Goal: Task Accomplishment & Management: Use online tool/utility

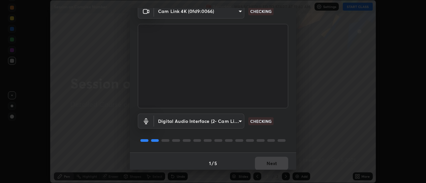
scroll to position [35, 0]
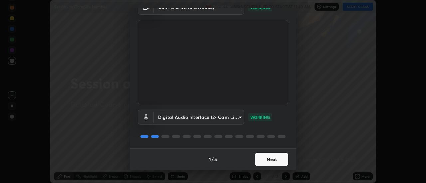
click at [260, 158] on button "Next" at bounding box center [271, 159] width 33 height 13
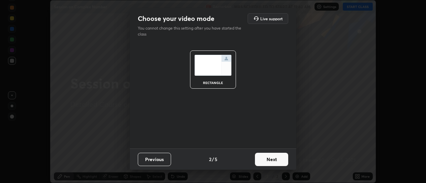
scroll to position [0, 0]
click at [262, 161] on button "Next" at bounding box center [271, 159] width 33 height 13
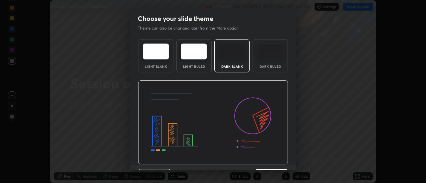
scroll to position [16, 0]
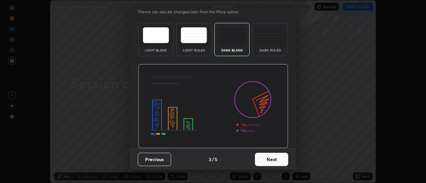
click at [265, 161] on button "Next" at bounding box center [271, 159] width 33 height 13
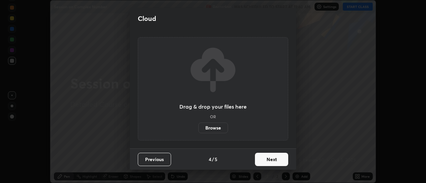
scroll to position [0, 0]
click at [265, 162] on button "Next" at bounding box center [271, 159] width 33 height 13
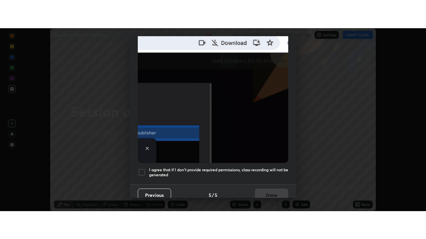
scroll to position [171, 0]
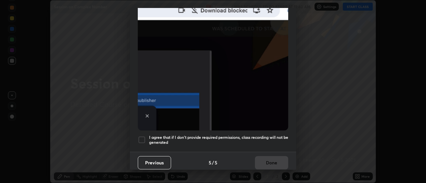
click at [149, 136] on h5 "I agree that if I don't provide required permissions, class recording will not …" at bounding box center [218, 140] width 139 height 10
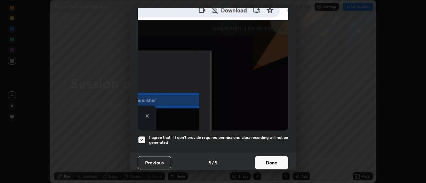
click at [270, 161] on button "Done" at bounding box center [271, 162] width 33 height 13
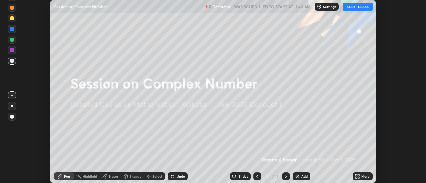
click at [355, 7] on button "START CLASS" at bounding box center [358, 7] width 30 height 8
click at [360, 176] on icon at bounding box center [359, 176] width 2 height 2
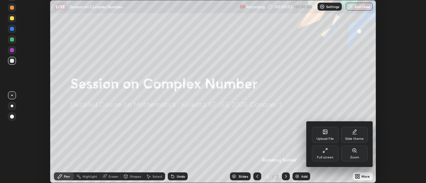
click at [323, 153] on icon at bounding box center [324, 150] width 5 height 5
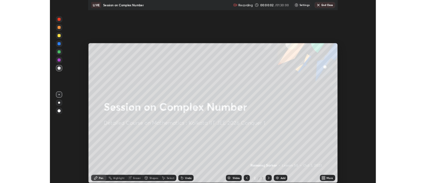
scroll to position [239, 426]
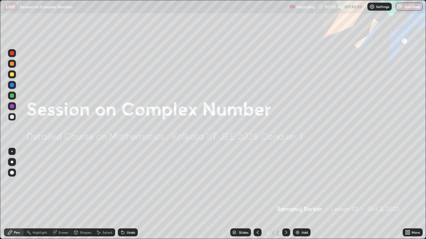
click at [301, 183] on div "Add" at bounding box center [304, 232] width 6 height 3
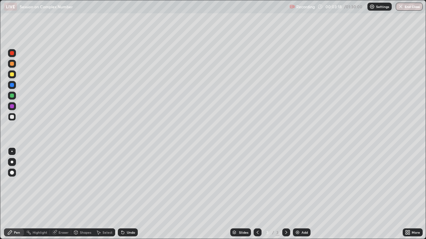
click at [124, 183] on div "Undo" at bounding box center [128, 233] width 20 height 8
click at [122, 183] on icon at bounding box center [122, 233] width 3 height 3
click at [130, 183] on div "Undo" at bounding box center [131, 232] width 8 height 3
click at [129, 183] on div "Undo" at bounding box center [131, 232] width 8 height 3
click at [130, 183] on div "Undo" at bounding box center [131, 232] width 8 height 3
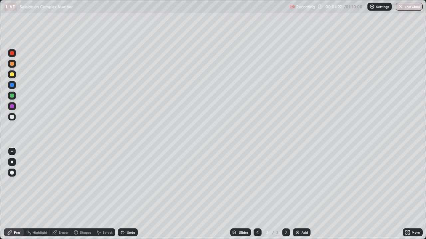
click at [129, 183] on div "Undo" at bounding box center [128, 233] width 20 height 8
click at [128, 183] on div "Undo" at bounding box center [128, 233] width 20 height 8
click at [127, 183] on div "Undo" at bounding box center [128, 233] width 20 height 8
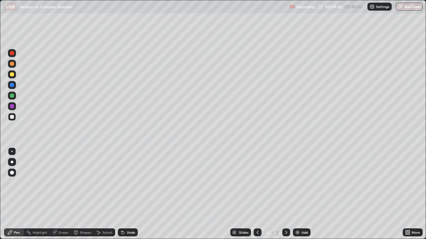
click at [129, 183] on div "Undo" at bounding box center [131, 232] width 8 height 3
click at [106, 183] on div "Select" at bounding box center [107, 232] width 10 height 3
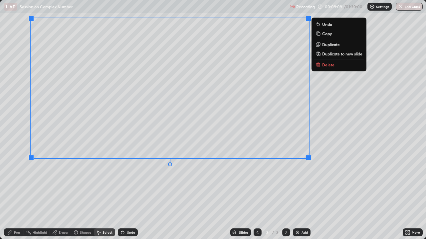
click at [361, 183] on div "0 ° Undo Copy Duplicate Duplicate to new slide Delete" at bounding box center [212, 119] width 425 height 239
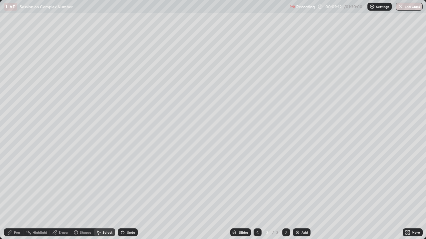
click at [19, 183] on div "Pen" at bounding box center [17, 232] width 6 height 3
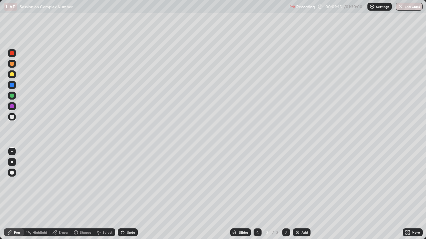
click at [11, 96] on div at bounding box center [12, 96] width 4 height 4
click at [13, 162] on div at bounding box center [12, 162] width 3 height 3
click at [285, 183] on icon at bounding box center [285, 232] width 5 height 5
click at [300, 183] on div "Add" at bounding box center [302, 233] width 18 height 8
click at [111, 183] on div "Select" at bounding box center [107, 232] width 10 height 3
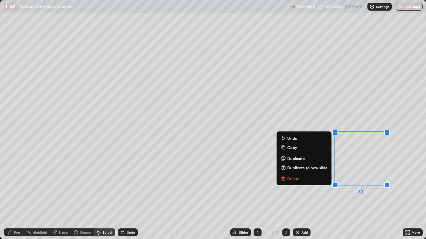
click at [304, 181] on button "Delete" at bounding box center [304, 179] width 50 height 8
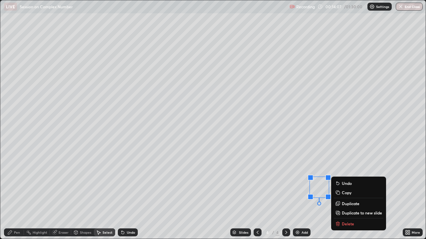
click at [343, 183] on p "Delete" at bounding box center [348, 223] width 12 height 5
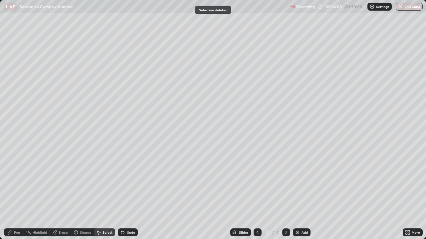
click at [23, 183] on div "Pen" at bounding box center [14, 233] width 20 height 8
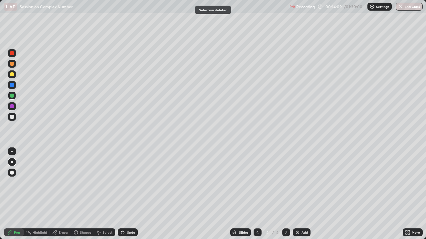
click at [20, 183] on div "Pen" at bounding box center [14, 233] width 20 height 8
click at [13, 75] on div at bounding box center [12, 75] width 4 height 4
click at [130, 183] on div "Undo" at bounding box center [128, 233] width 20 height 8
click at [11, 53] on div at bounding box center [12, 53] width 4 height 4
click at [107, 183] on div "Select" at bounding box center [104, 233] width 21 height 8
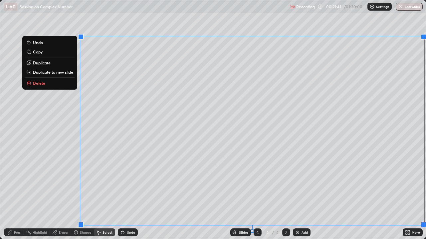
click at [267, 61] on div "0 ° Undo Copy Duplicate Duplicate to new slide Delete" at bounding box center [212, 119] width 425 height 239
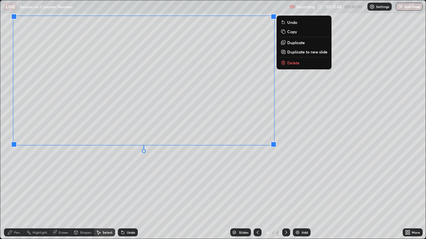
click at [134, 183] on div "0 ° Undo Copy Duplicate Duplicate to new slide Delete" at bounding box center [212, 119] width 425 height 239
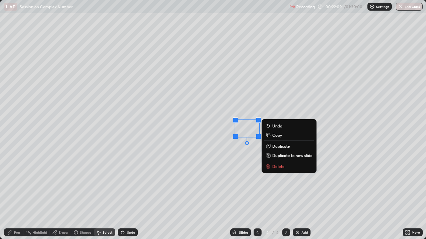
click at [224, 183] on div "0 ° Undo Copy Duplicate Duplicate to new slide Delete" at bounding box center [212, 119] width 425 height 239
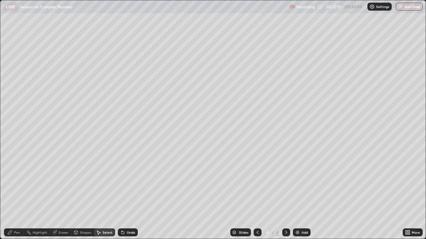
click at [17, 183] on div "Pen" at bounding box center [17, 232] width 6 height 3
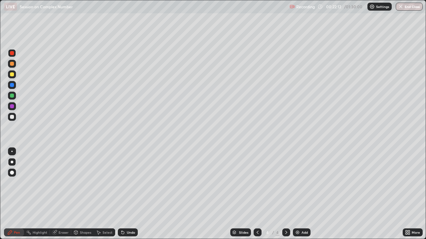
click at [15, 164] on div at bounding box center [12, 162] width 8 height 8
click at [13, 74] on div at bounding box center [12, 75] width 4 height 4
click at [102, 183] on div "Select" at bounding box center [107, 232] width 10 height 3
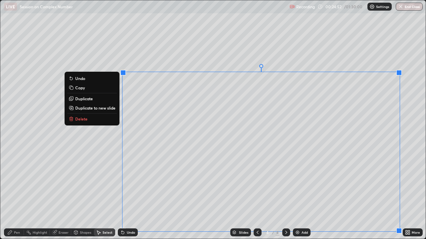
click at [338, 54] on div "0 ° Undo Copy Duplicate Duplicate to new slide Delete" at bounding box center [212, 119] width 425 height 239
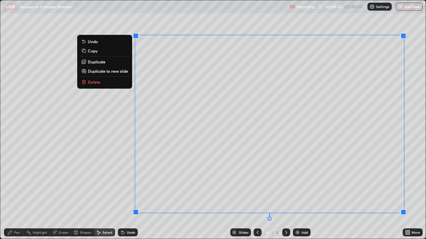
click at [392, 183] on div "0 ° Undo Copy Duplicate Duplicate to new slide Delete" at bounding box center [212, 119] width 425 height 239
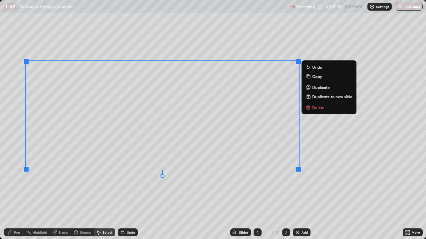
click at [311, 183] on div "0 ° Undo Copy Duplicate Duplicate to new slide Delete" at bounding box center [212, 119] width 425 height 239
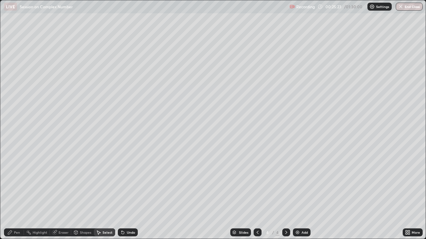
click at [17, 183] on div "Pen" at bounding box center [14, 233] width 20 height 8
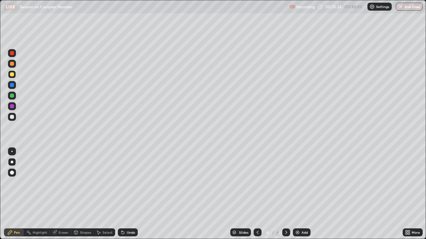
click at [13, 96] on div at bounding box center [12, 96] width 4 height 4
click at [11, 63] on div at bounding box center [12, 64] width 4 height 4
click at [124, 183] on icon at bounding box center [122, 232] width 5 height 5
click at [125, 183] on div "Undo" at bounding box center [128, 233] width 20 height 8
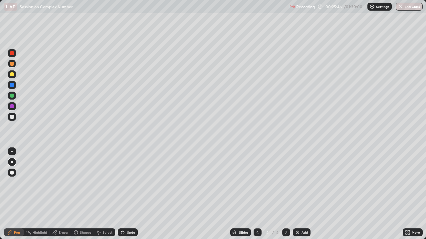
click at [125, 183] on div "Undo" at bounding box center [128, 233] width 20 height 8
click at [127, 183] on div "Undo" at bounding box center [131, 232] width 8 height 3
click at [148, 183] on div "Slides 4 / 4 Add" at bounding box center [270, 232] width 265 height 13
click at [101, 183] on div "Select" at bounding box center [104, 233] width 21 height 8
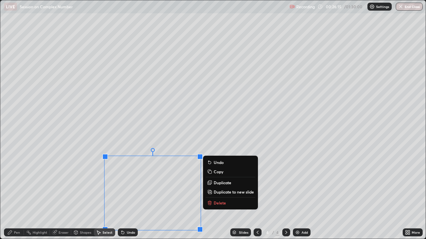
click at [214, 173] on p "Copy" at bounding box center [219, 171] width 10 height 5
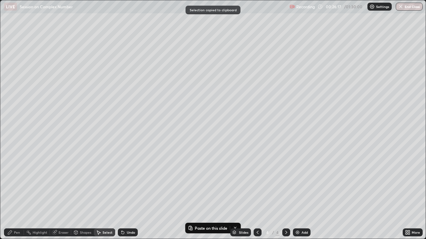
click at [300, 183] on div "Add" at bounding box center [302, 233] width 18 height 8
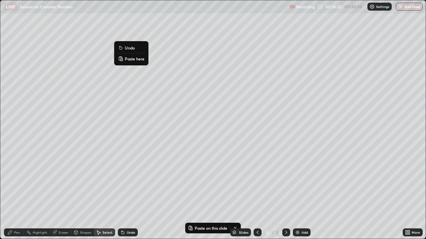
click at [136, 60] on p "Paste here" at bounding box center [135, 58] width 20 height 5
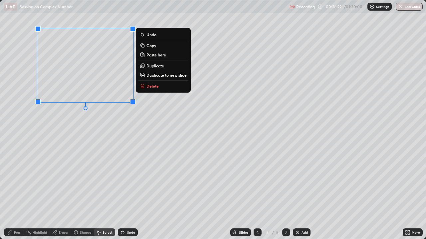
click at [144, 129] on div "0 ° Undo Copy Paste here Duplicate Duplicate to new slide Delete" at bounding box center [212, 119] width 425 height 239
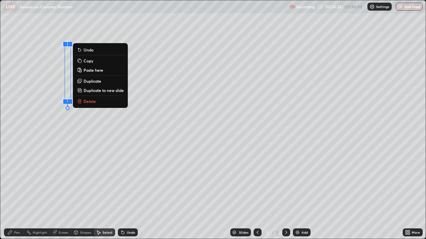
click at [88, 183] on div "0 ° Undo Copy Paste here Duplicate Duplicate to new slide Delete" at bounding box center [212, 119] width 425 height 239
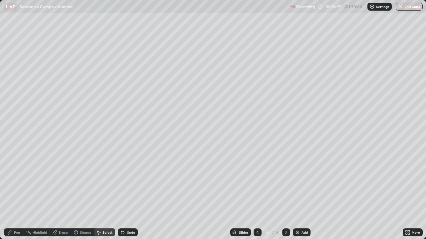
click at [18, 183] on div "Pen" at bounding box center [14, 233] width 20 height 8
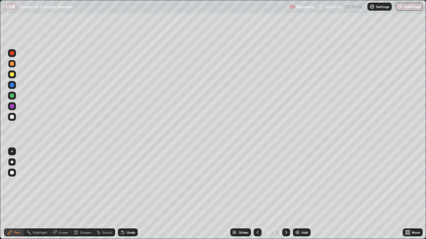
click at [125, 183] on div "Undo" at bounding box center [128, 233] width 20 height 8
click at [124, 183] on icon at bounding box center [122, 232] width 5 height 5
click at [11, 108] on div at bounding box center [12, 106] width 4 height 4
click at [13, 96] on div at bounding box center [12, 96] width 4 height 4
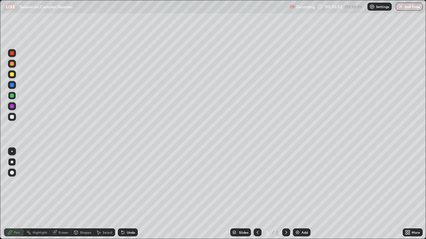
click at [135, 183] on div "Undo" at bounding box center [128, 233] width 20 height 8
click at [134, 183] on div "Undo" at bounding box center [128, 233] width 20 height 8
click at [133, 183] on div "Undo" at bounding box center [131, 232] width 8 height 3
click at [132, 183] on div "Undo" at bounding box center [131, 232] width 8 height 3
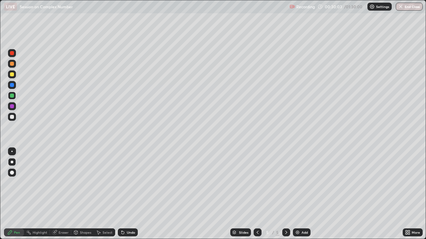
click at [131, 183] on div "Undo" at bounding box center [131, 232] width 8 height 3
click at [130, 183] on div "Undo" at bounding box center [131, 232] width 8 height 3
click at [131, 183] on div "Undo" at bounding box center [131, 232] width 8 height 3
click at [130, 183] on div "Undo" at bounding box center [131, 232] width 8 height 3
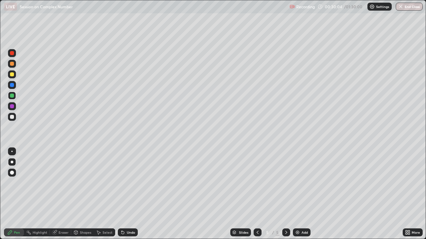
click at [129, 183] on div "Undo" at bounding box center [131, 232] width 8 height 3
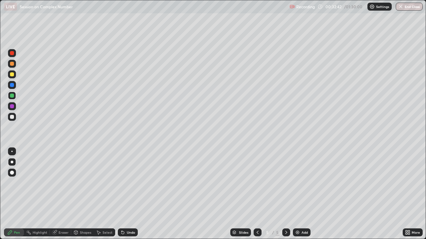
click at [257, 183] on icon at bounding box center [257, 232] width 5 height 5
click at [285, 183] on icon at bounding box center [285, 232] width 5 height 5
click at [105, 183] on div "Select" at bounding box center [107, 232] width 10 height 3
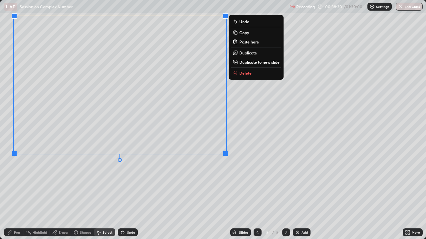
click at [271, 153] on div "0 ° Undo Copy Paste here Duplicate Duplicate to new slide Delete" at bounding box center [212, 119] width 425 height 239
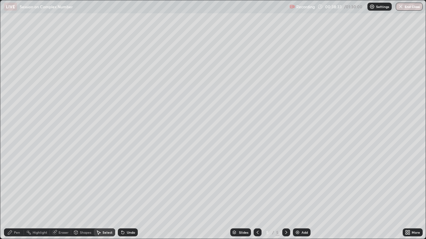
click at [17, 183] on div "Pen" at bounding box center [17, 232] width 6 height 3
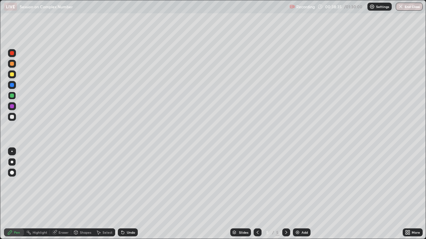
click at [15, 118] on div at bounding box center [12, 117] width 8 height 8
click at [128, 183] on div "Undo" at bounding box center [128, 233] width 20 height 8
click at [125, 183] on div "Undo" at bounding box center [128, 233] width 20 height 8
click at [127, 183] on div "Undo" at bounding box center [128, 233] width 20 height 8
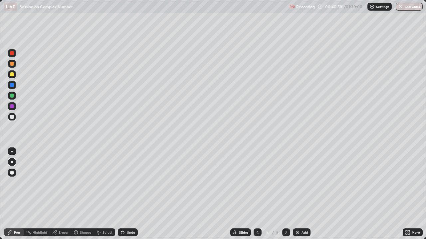
click at [128, 183] on div "Undo" at bounding box center [128, 233] width 20 height 8
click at [15, 54] on div at bounding box center [12, 53] width 8 height 8
click at [123, 183] on icon at bounding box center [122, 233] width 3 height 3
click at [12, 107] on div at bounding box center [12, 106] width 4 height 4
click at [299, 183] on img at bounding box center [297, 232] width 5 height 5
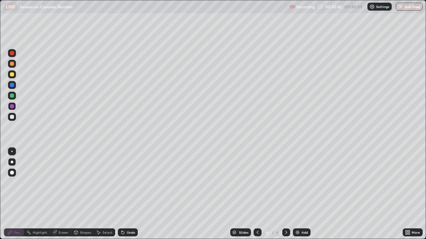
click at [13, 87] on div at bounding box center [12, 85] width 8 height 8
click at [256, 183] on icon at bounding box center [257, 232] width 5 height 5
click at [303, 183] on div "Add" at bounding box center [302, 233] width 18 height 8
click at [260, 183] on div at bounding box center [257, 233] width 8 height 8
click at [286, 183] on icon at bounding box center [285, 232] width 5 height 5
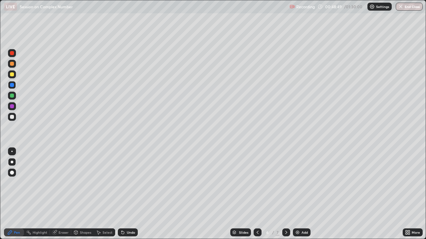
click at [0, 183] on div "Pen Highlight Eraser Shapes Select Undo Slides 6 / 7 Add More" at bounding box center [213, 232] width 426 height 13
click at [102, 183] on div "Select" at bounding box center [107, 232] width 10 height 3
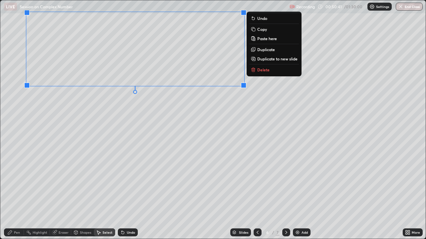
click at [168, 112] on div "0 ° Undo Copy Paste here Duplicate Duplicate to new slide Delete" at bounding box center [212, 119] width 425 height 239
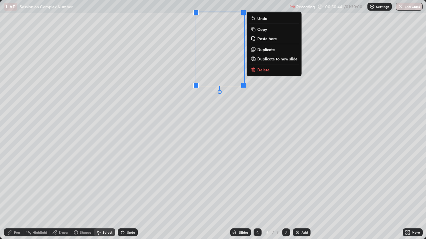
click at [264, 71] on p "Delete" at bounding box center [263, 69] width 12 height 5
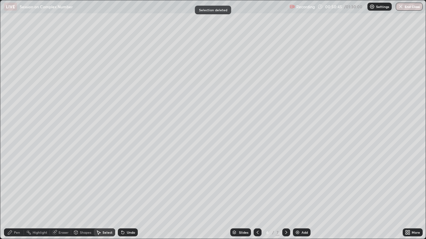
click at [17, 183] on div "Pen" at bounding box center [17, 232] width 6 height 3
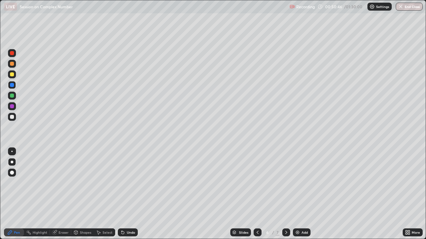
click at [15, 97] on div at bounding box center [12, 96] width 8 height 8
click at [0, 183] on div "Setting up your live class" at bounding box center [213, 119] width 426 height 239
click at [16, 57] on div at bounding box center [12, 53] width 8 height 11
click at [282, 183] on div at bounding box center [286, 233] width 8 height 8
click at [284, 183] on div at bounding box center [286, 233] width 8 height 8
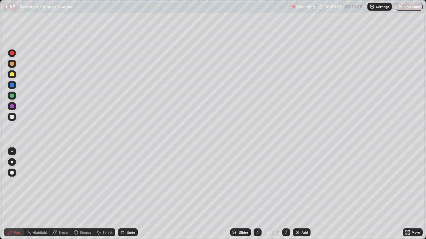
click at [12, 64] on div at bounding box center [12, 64] width 4 height 4
click at [256, 183] on icon at bounding box center [257, 232] width 5 height 5
click at [282, 183] on div at bounding box center [286, 233] width 8 height 8
click at [12, 85] on div at bounding box center [12, 85] width 4 height 4
click at [11, 64] on div at bounding box center [12, 64] width 4 height 4
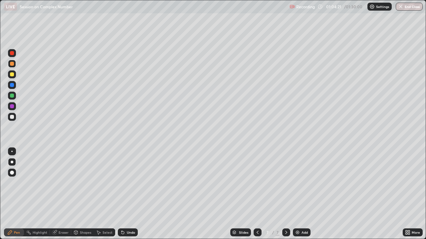
click at [11, 94] on div at bounding box center [12, 96] width 4 height 4
click at [256, 183] on icon at bounding box center [257, 232] width 5 height 5
click at [7, 183] on div at bounding box center [12, 186] width 11 height 80
click at [108, 183] on div "Select" at bounding box center [107, 232] width 10 height 3
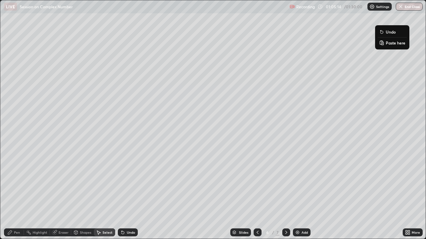
click at [403, 88] on div "0 ° Undo Copy Paste here Duplicate Duplicate to new slide Delete" at bounding box center [212, 119] width 425 height 239
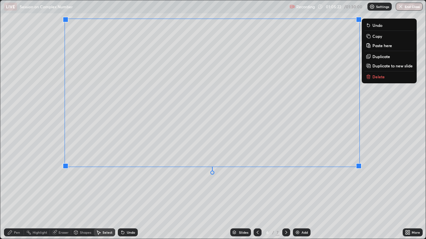
click at [152, 183] on div "0 ° Undo Copy Paste here Duplicate Duplicate to new slide Delete" at bounding box center [212, 119] width 425 height 239
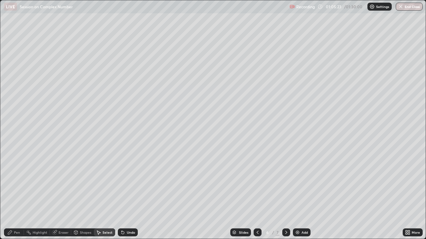
click at [13, 183] on div "Pen" at bounding box center [14, 233] width 20 height 8
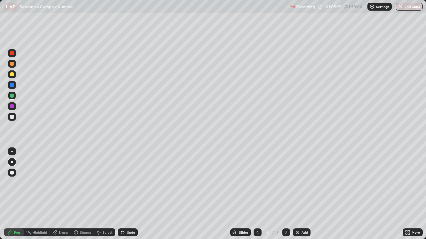
click at [128, 183] on div "Undo" at bounding box center [131, 232] width 8 height 3
click at [127, 183] on div "Undo" at bounding box center [128, 233] width 20 height 8
click at [13, 106] on div at bounding box center [12, 106] width 4 height 4
click at [330, 183] on div "Slides 6 / 7 Add" at bounding box center [270, 232] width 265 height 13
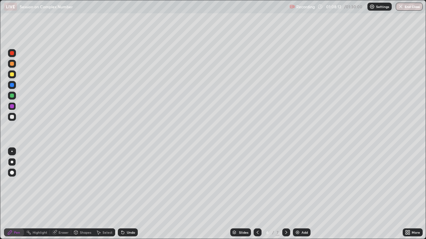
click at [285, 183] on icon at bounding box center [285, 232] width 5 height 5
click at [257, 183] on icon at bounding box center [257, 232] width 5 height 5
click at [285, 183] on icon at bounding box center [285, 232] width 5 height 5
click at [298, 183] on img at bounding box center [297, 232] width 5 height 5
click at [12, 96] on div at bounding box center [12, 96] width 4 height 4
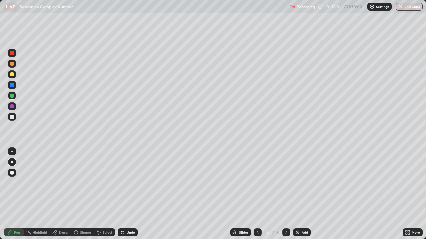
click at [132, 183] on div "Undo" at bounding box center [131, 232] width 8 height 3
click at [15, 64] on div at bounding box center [12, 64] width 8 height 8
click at [298, 183] on img at bounding box center [297, 232] width 5 height 5
click at [131, 183] on div "Undo" at bounding box center [131, 232] width 8 height 3
click at [58, 183] on div "Eraser" at bounding box center [60, 233] width 21 height 8
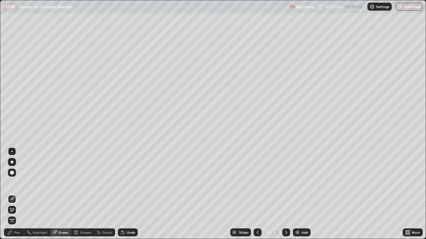
click at [58, 183] on div "Eraser" at bounding box center [60, 233] width 21 height 8
click at [13, 183] on div "Pen" at bounding box center [14, 233] width 20 height 8
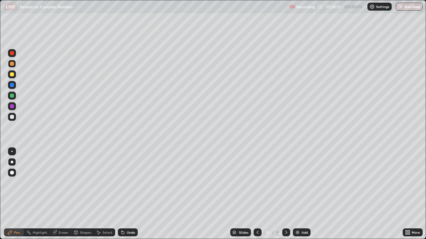
click at [127, 183] on div "Undo" at bounding box center [131, 232] width 8 height 3
click at [105, 183] on div "Select" at bounding box center [107, 232] width 10 height 3
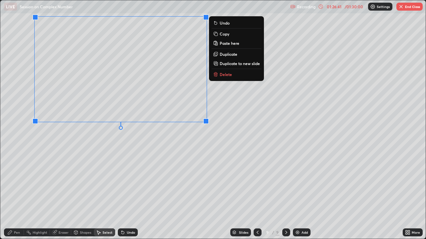
click at [196, 160] on div "0 ° Undo Copy Paste here Duplicate Duplicate to new slide Delete" at bounding box center [212, 119] width 425 height 239
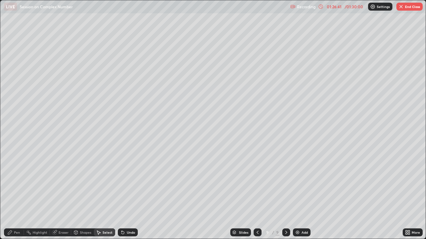
click at [17, 183] on div "Pen" at bounding box center [17, 232] width 6 height 3
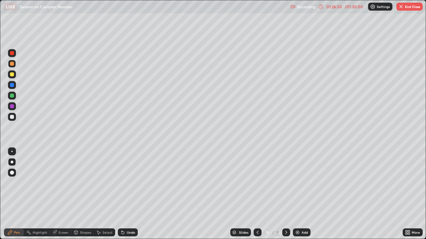
click at [124, 183] on icon at bounding box center [122, 232] width 5 height 5
click at [12, 96] on div at bounding box center [12, 96] width 4 height 4
click at [102, 183] on div "Select" at bounding box center [107, 232] width 10 height 3
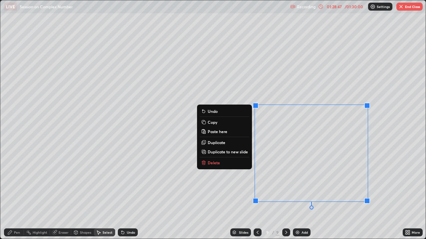
click at [215, 164] on p "Delete" at bounding box center [214, 162] width 12 height 5
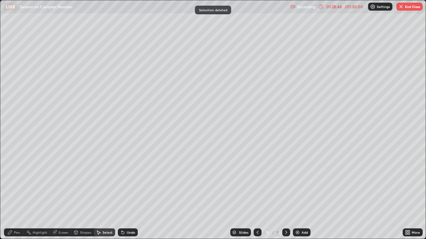
click at [217, 163] on div "0 ° Undo Copy Paste here Duplicate Duplicate to new slide Delete" at bounding box center [212, 119] width 425 height 239
click at [17, 183] on div "Pen" at bounding box center [17, 232] width 6 height 3
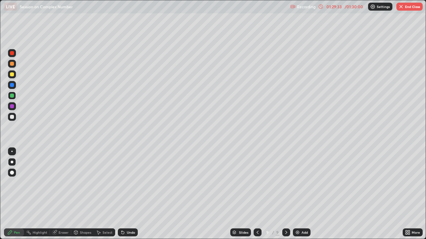
click at [12, 56] on div at bounding box center [12, 53] width 8 height 8
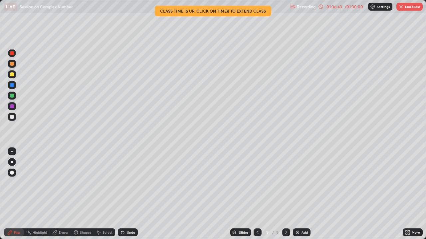
click at [257, 183] on icon at bounding box center [257, 232] width 5 height 5
click at [297, 183] on img at bounding box center [297, 232] width 5 height 5
click at [131, 183] on div "Undo" at bounding box center [131, 232] width 8 height 3
click at [130, 183] on div "Undo" at bounding box center [128, 233] width 20 height 8
click at [129, 183] on div "Undo" at bounding box center [128, 233] width 20 height 8
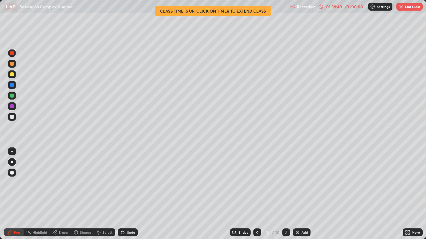
click at [127, 183] on div "Undo" at bounding box center [128, 233] width 20 height 8
click at [14, 96] on div at bounding box center [12, 96] width 4 height 4
click at [12, 106] on div at bounding box center [12, 106] width 4 height 4
click at [13, 64] on div at bounding box center [12, 64] width 4 height 4
click at [131, 183] on div "Undo" at bounding box center [131, 232] width 8 height 3
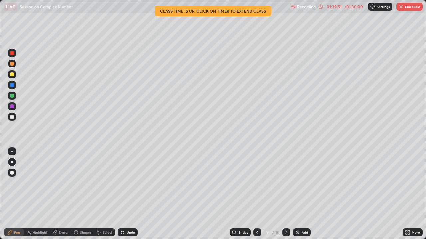
click at [132, 183] on div "Undo" at bounding box center [131, 232] width 8 height 3
click at [131, 183] on div "Undo" at bounding box center [131, 232] width 8 height 3
click at [130, 183] on div "Undo" at bounding box center [131, 232] width 8 height 3
click at [411, 8] on button "End Class" at bounding box center [409, 7] width 26 height 8
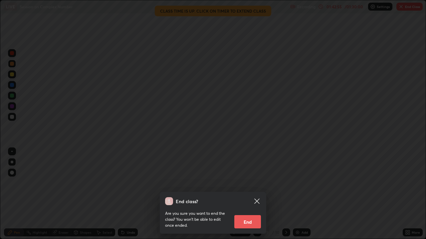
click at [253, 183] on button "End" at bounding box center [247, 222] width 27 height 13
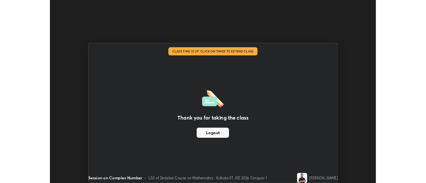
scroll to position [33075, 32832]
